Goal: Information Seeking & Learning: Learn about a topic

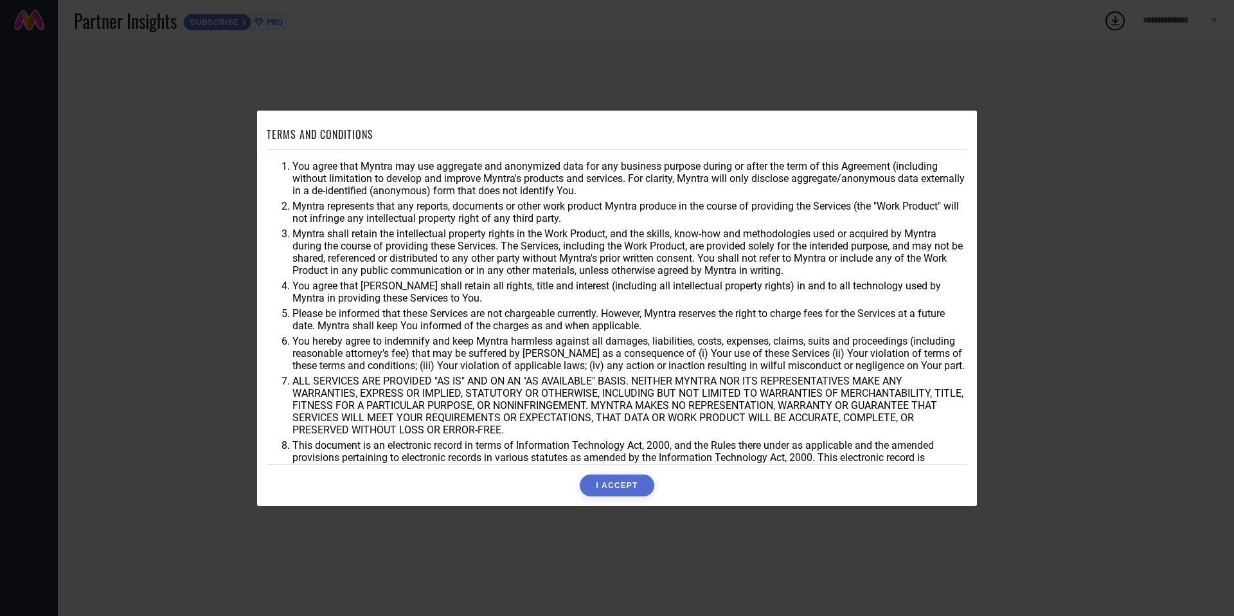
click at [616, 493] on button "I ACCEPT" at bounding box center [617, 485] width 74 height 22
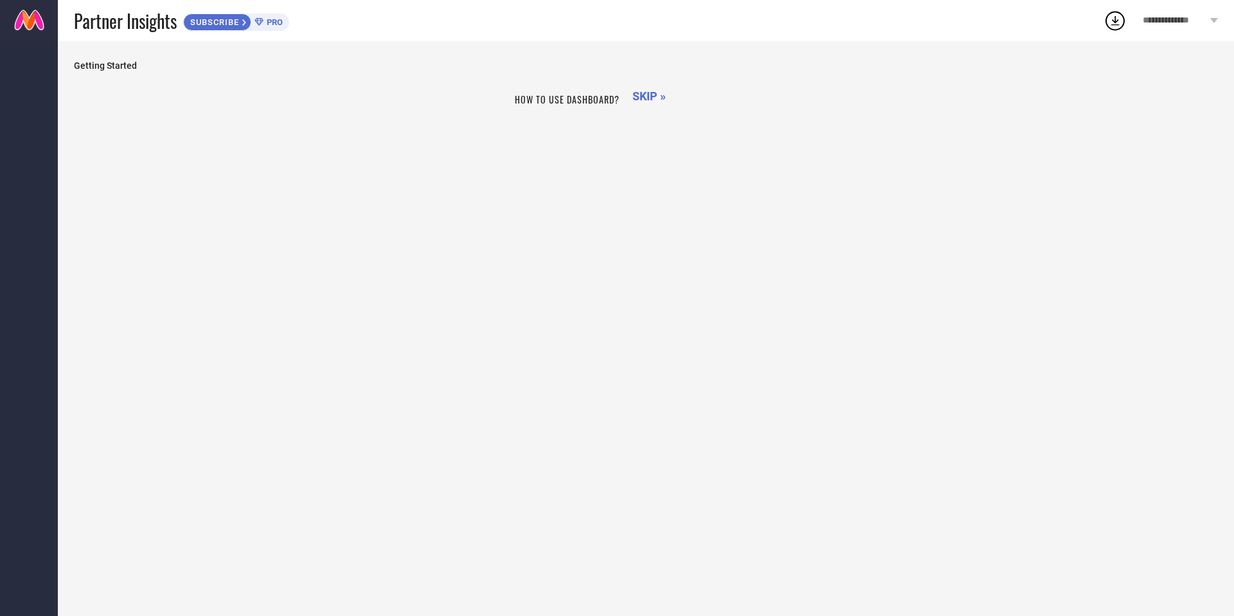
click at [615, 487] on div "How to use dashboard? SKIP »" at bounding box center [646, 342] width 1144 height 510
click at [272, 21] on span "PRO" at bounding box center [273, 22] width 19 height 10
click at [1119, 23] on icon at bounding box center [1115, 20] width 23 height 23
click at [982, 115] on div "How to use dashboard? SKIP »" at bounding box center [646, 342] width 1144 height 510
click at [121, 66] on span "Getting Started" at bounding box center [646, 65] width 1144 height 10
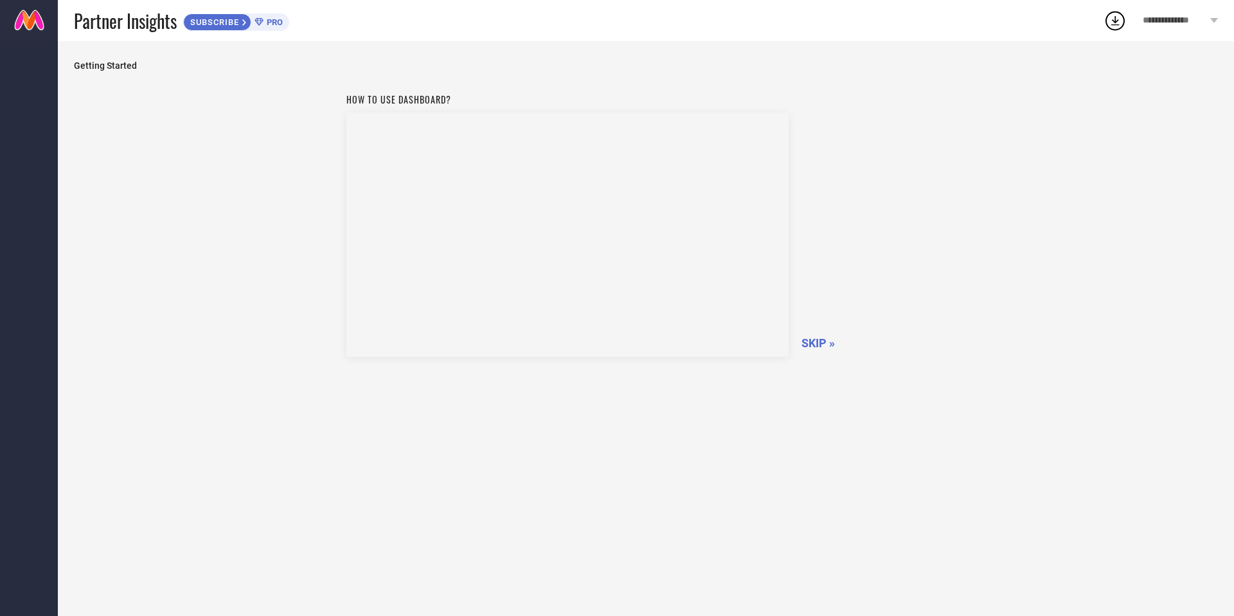
click at [819, 343] on span "SKIP »" at bounding box center [818, 343] width 33 height 14
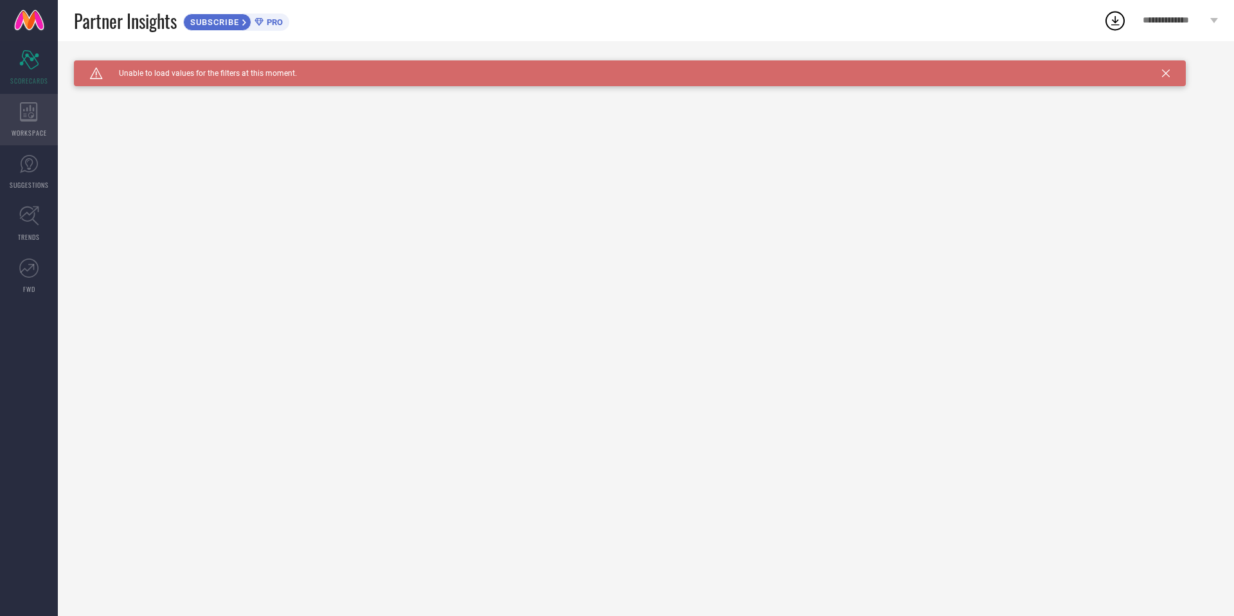
click at [44, 115] on div "WORKSPACE" at bounding box center [29, 119] width 58 height 51
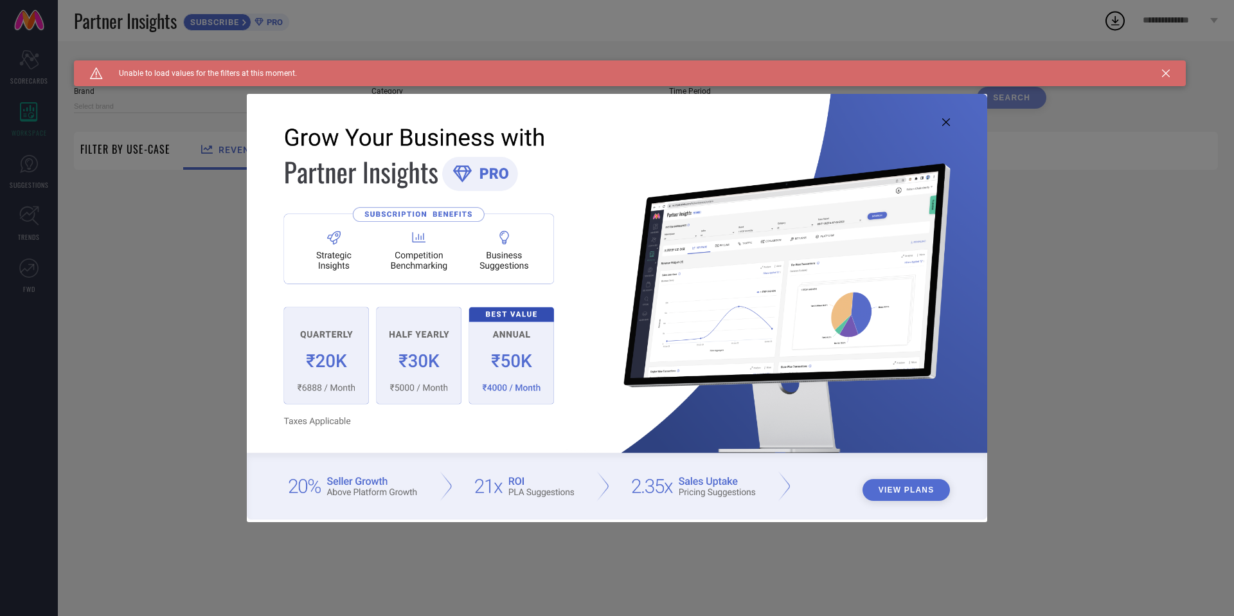
type input "1 STOP FASHION"
type input "All"
click at [947, 121] on icon at bounding box center [946, 122] width 8 height 8
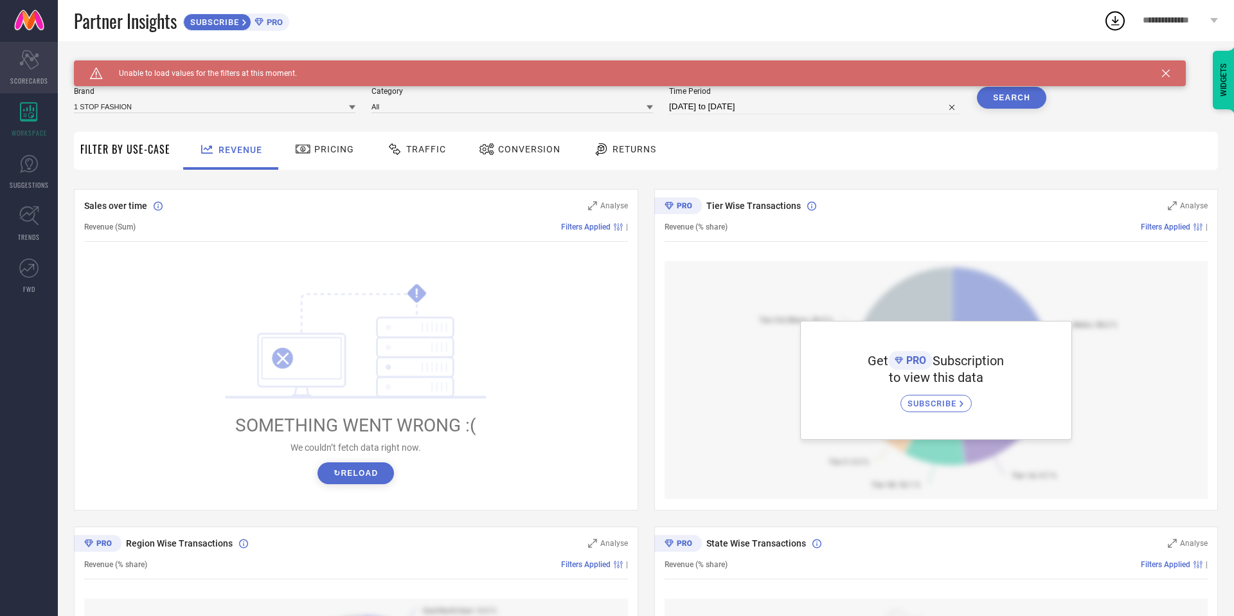
click at [21, 56] on icon "Scorecard" at bounding box center [29, 59] width 20 height 19
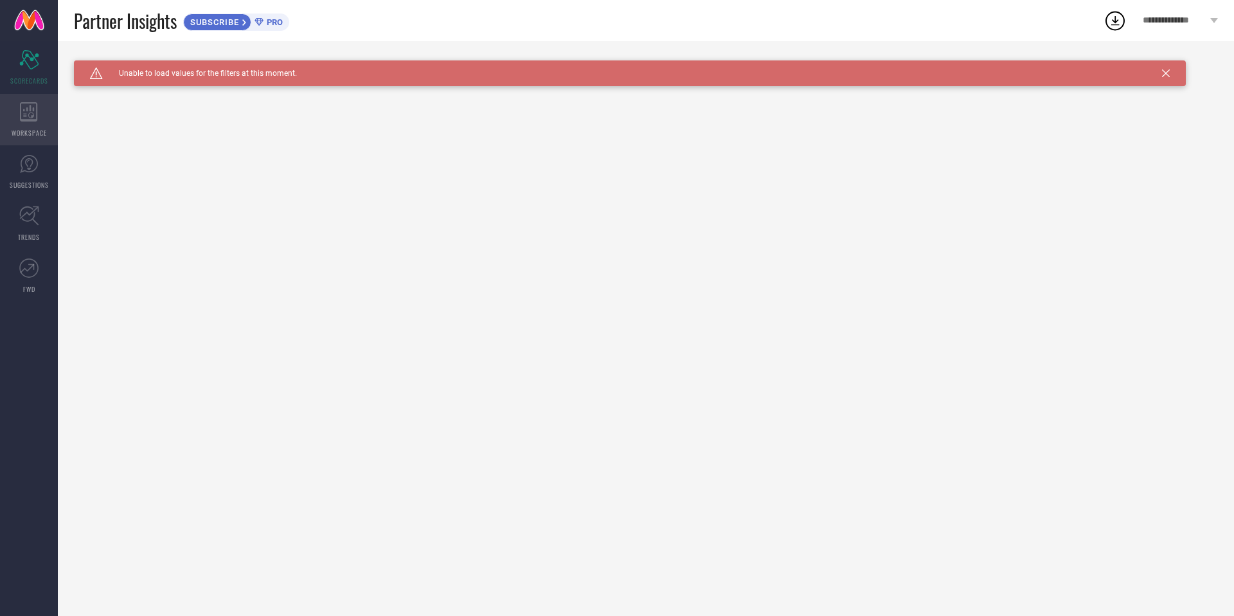
click at [26, 119] on icon at bounding box center [28, 111] width 17 height 19
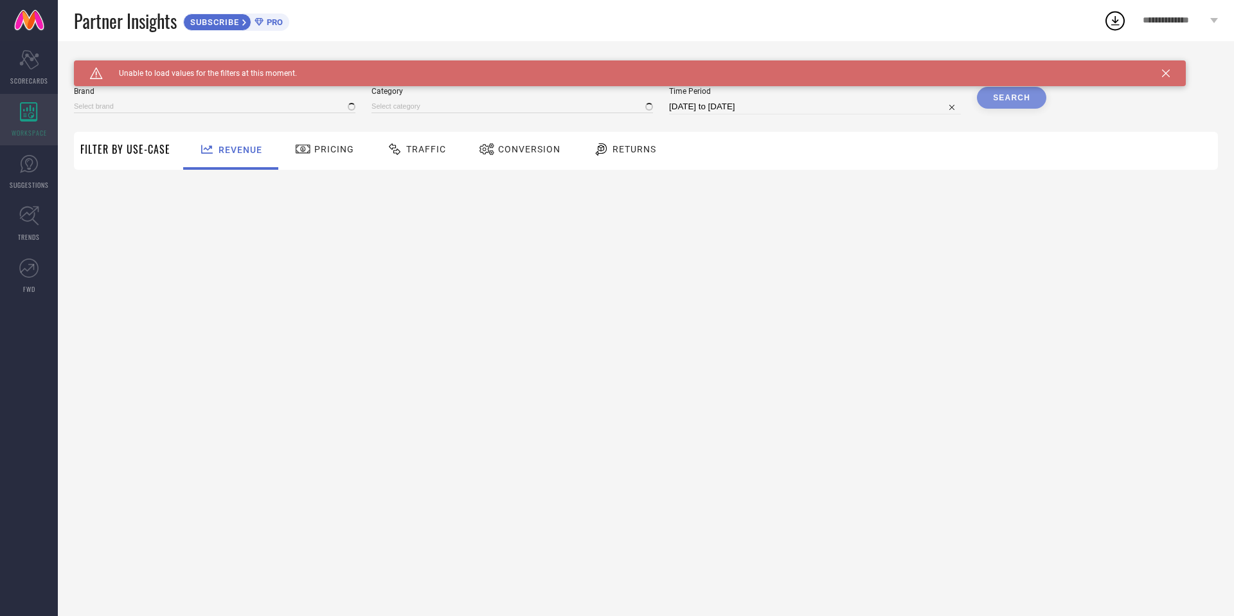
type input "1 STOP FASHION"
type input "All"
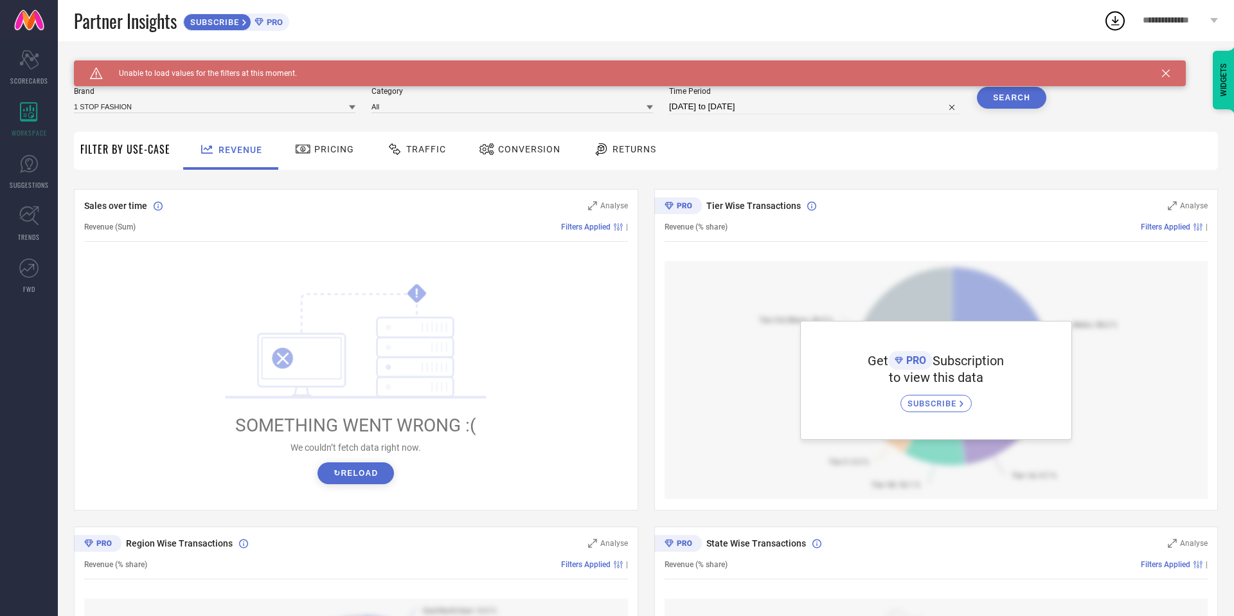
click at [314, 148] on span "Pricing" at bounding box center [334, 149] width 40 height 10
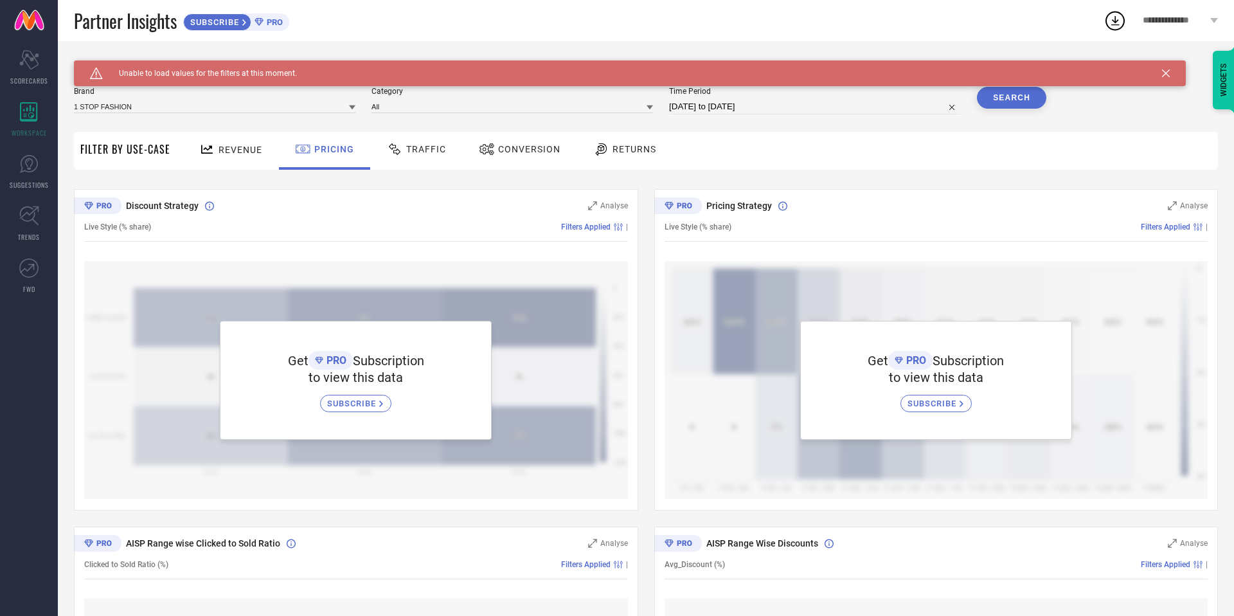
click at [415, 149] on span "Traffic" at bounding box center [426, 149] width 40 height 10
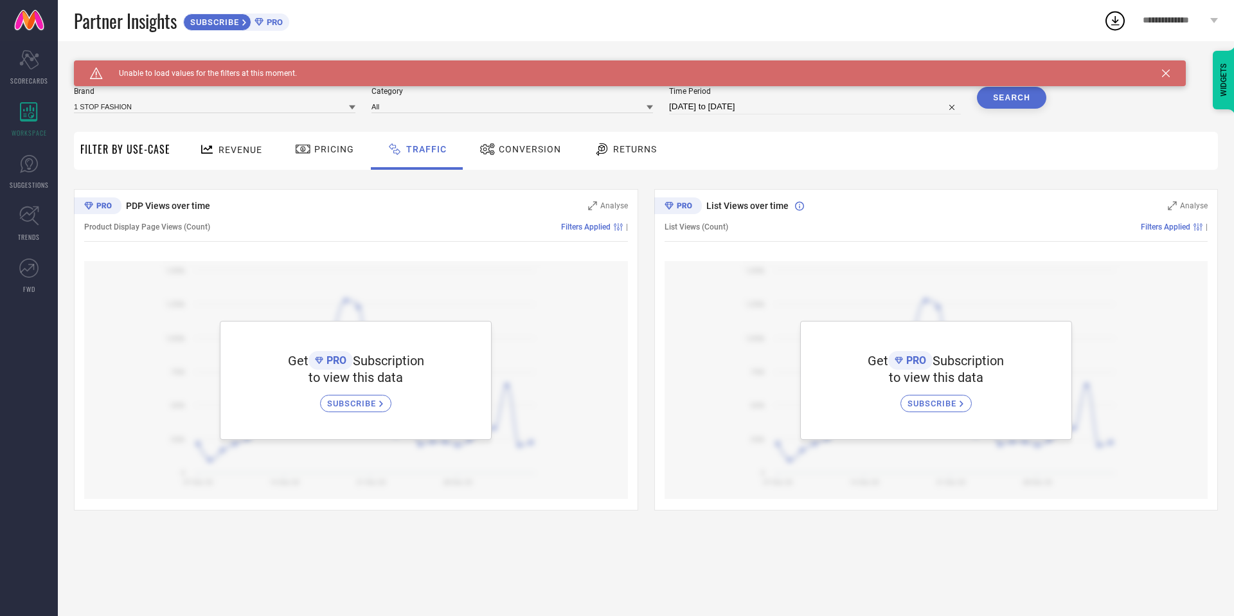
click at [367, 407] on span "SUBSCRIBE" at bounding box center [353, 404] width 52 height 10
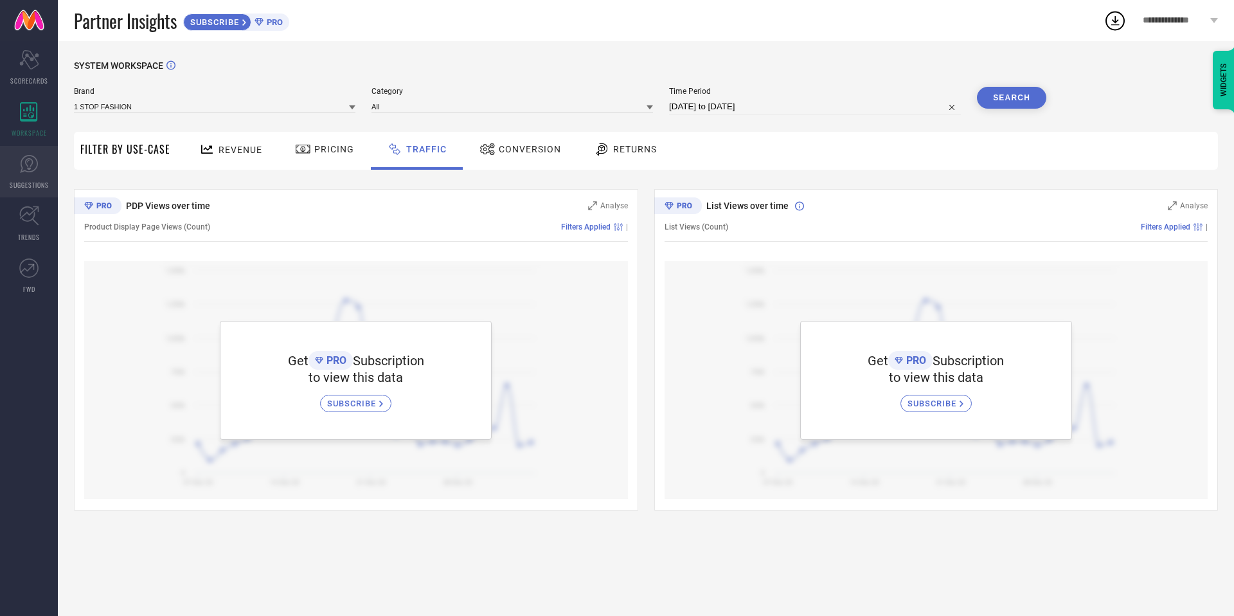
click at [38, 167] on link "SUGGESTIONS" at bounding box center [29, 171] width 58 height 51
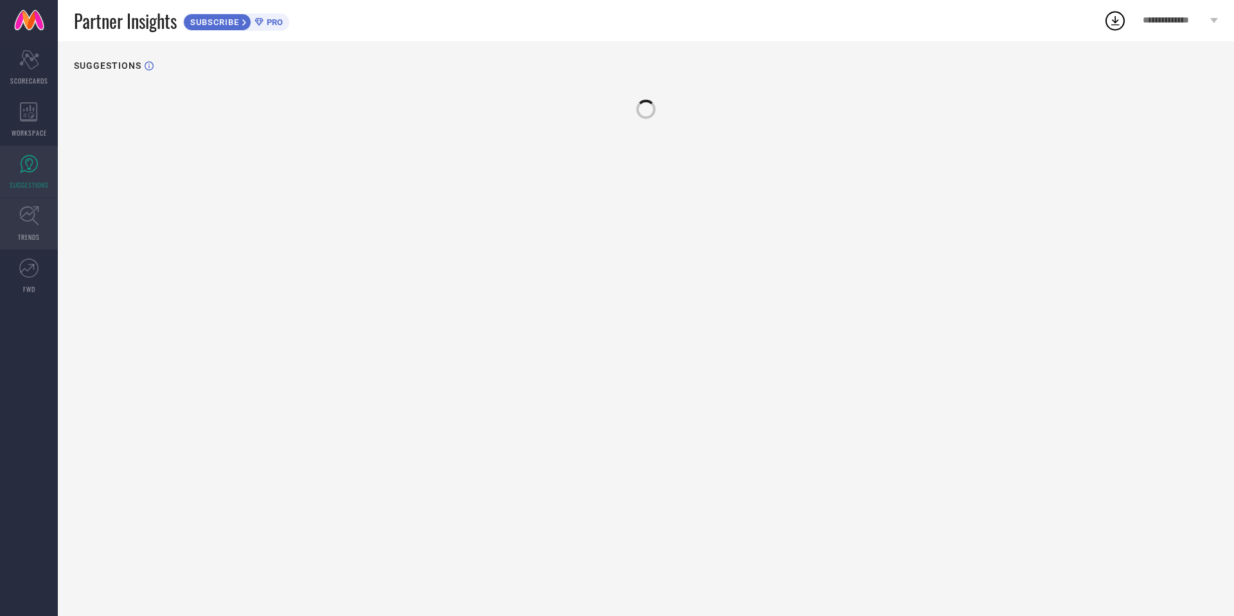
click at [27, 217] on icon at bounding box center [29, 216] width 20 height 20
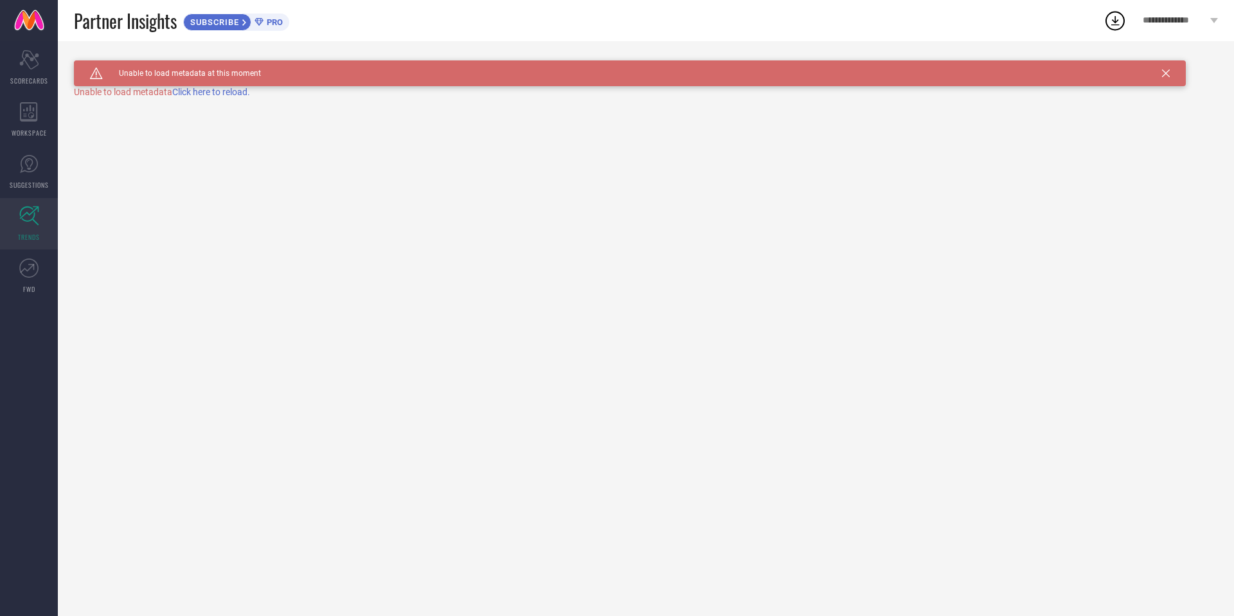
click at [26, 219] on icon at bounding box center [29, 216] width 20 height 20
click at [29, 255] on link "FWD" at bounding box center [29, 275] width 58 height 51
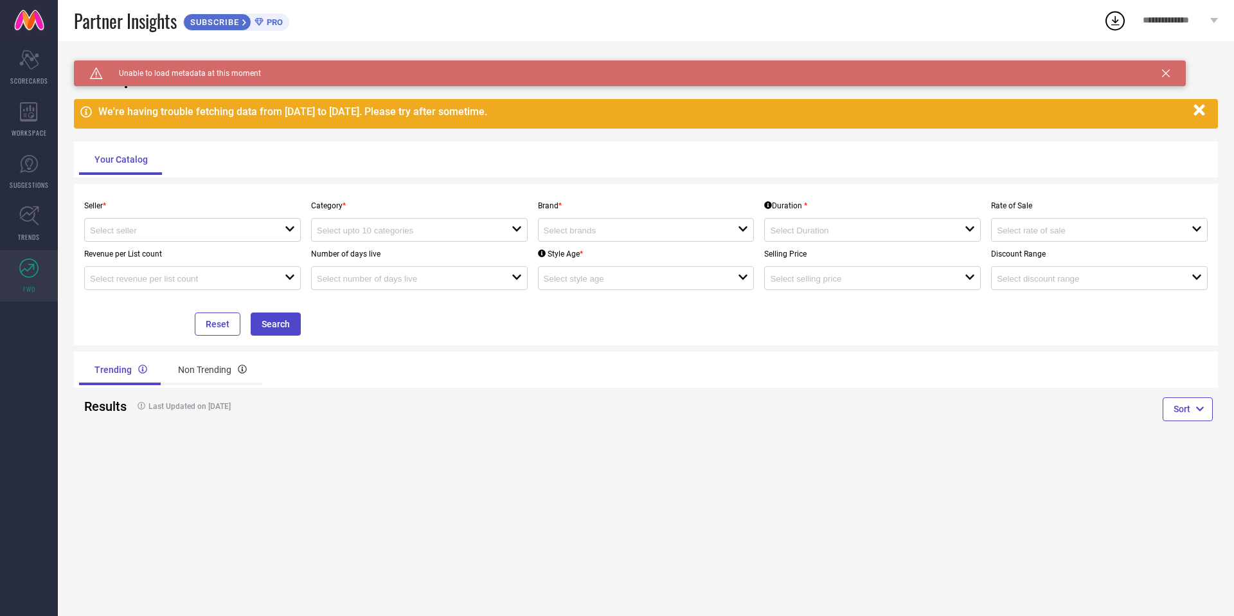
click at [181, 225] on div at bounding box center [187, 230] width 195 height 12
click at [178, 253] on li "Myntra ( MINT_1 )" at bounding box center [192, 253] width 215 height 23
type input "Myntra ( MINT_1 )"
click at [399, 228] on input at bounding box center [405, 231] width 176 height 10
click at [390, 247] on div "No results found" at bounding box center [419, 253] width 217 height 22
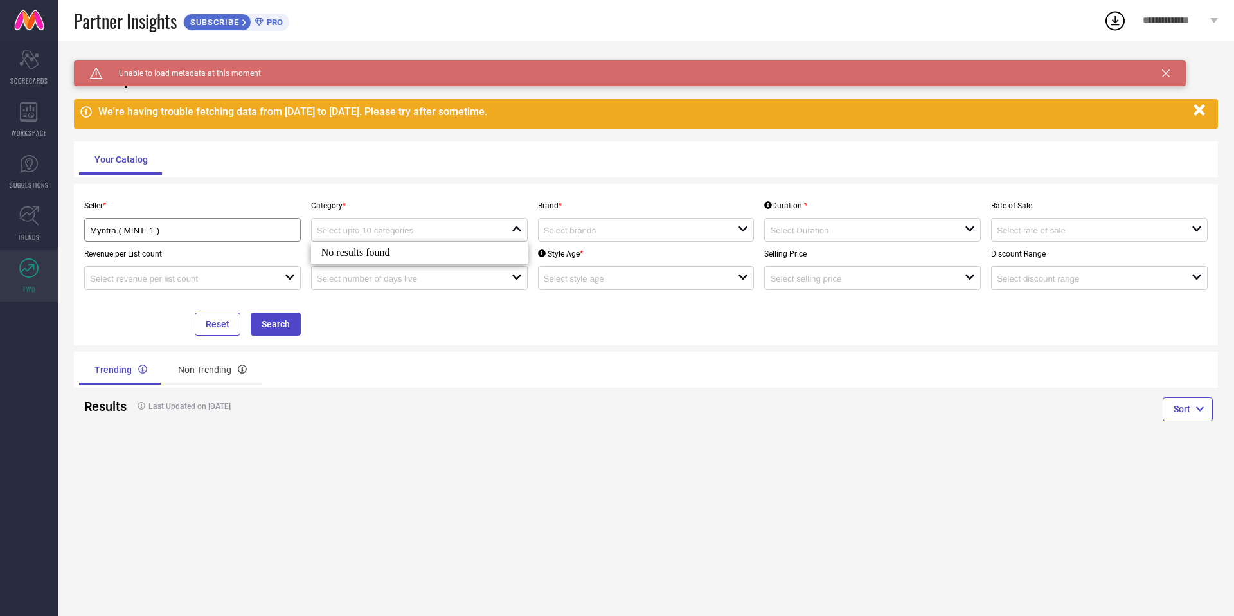
click at [417, 422] on div "Results Last Updated on 09 Aug 2025" at bounding box center [360, 406] width 562 height 37
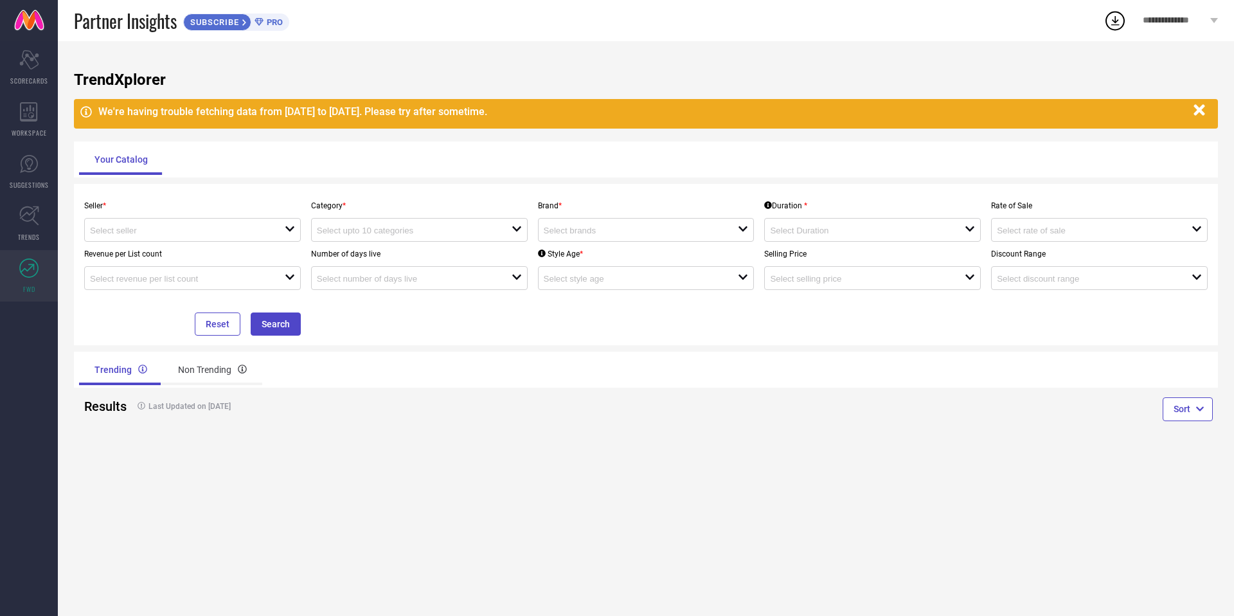
click at [272, 23] on span "PRO" at bounding box center [273, 22] width 19 height 10
